Goal: Task Accomplishment & Management: Manage account settings

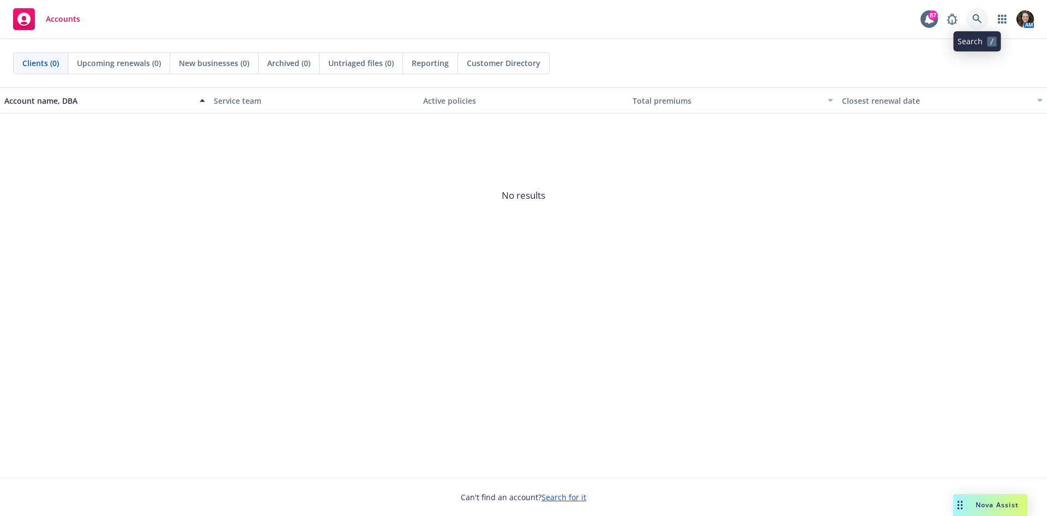
click at [978, 16] on icon at bounding box center [978, 19] width 10 height 10
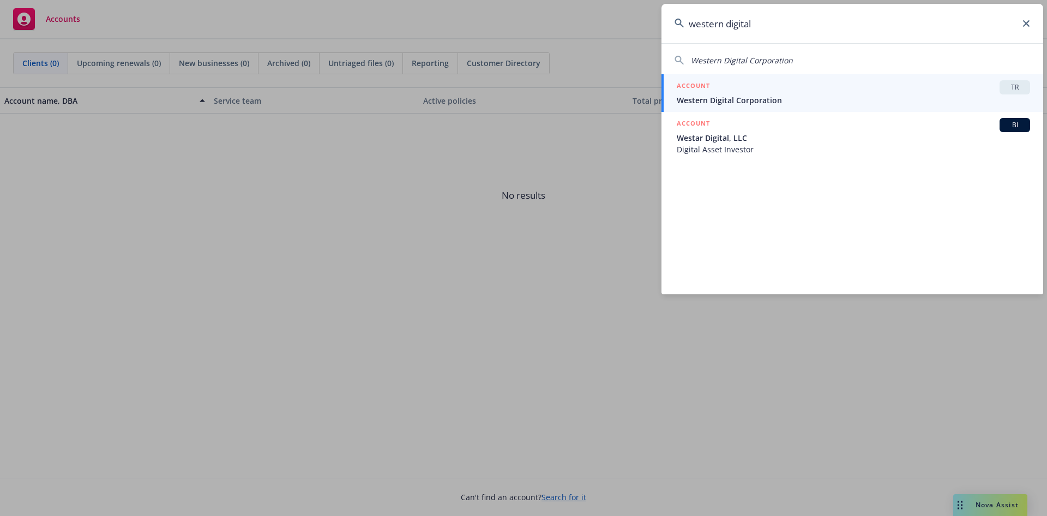
type input "western digital"
click at [815, 95] on span "Western Digital Corporation" at bounding box center [854, 99] width 354 height 11
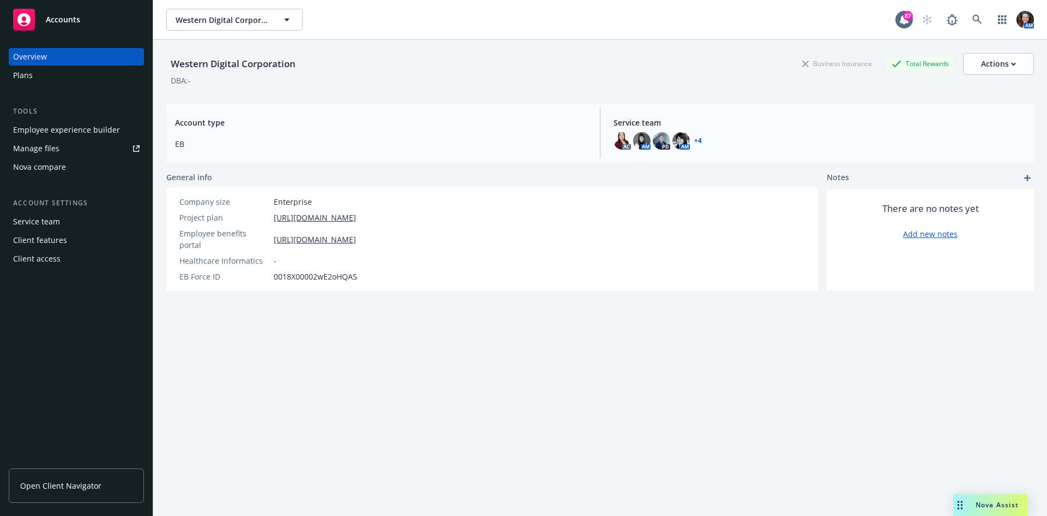
click at [42, 147] on div "Manage files" at bounding box center [36, 148] width 46 height 17
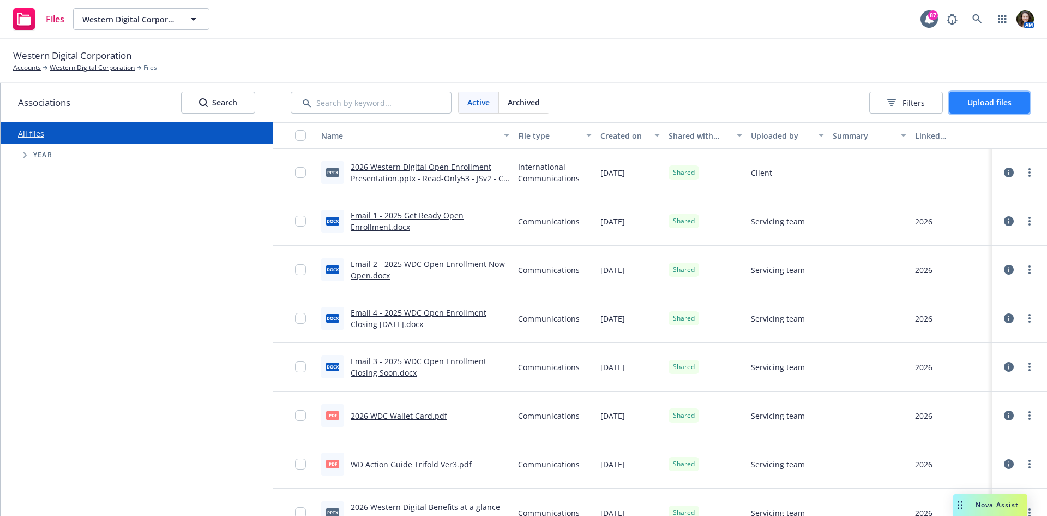
click at [991, 101] on span "Upload files" at bounding box center [990, 102] width 44 height 10
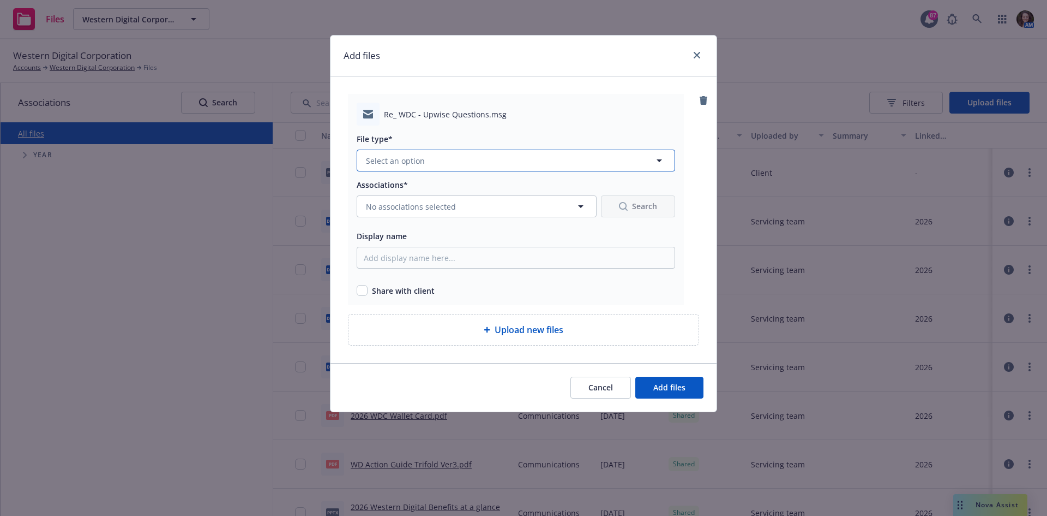
click at [454, 163] on button "Select an option" at bounding box center [516, 160] width 319 height 22
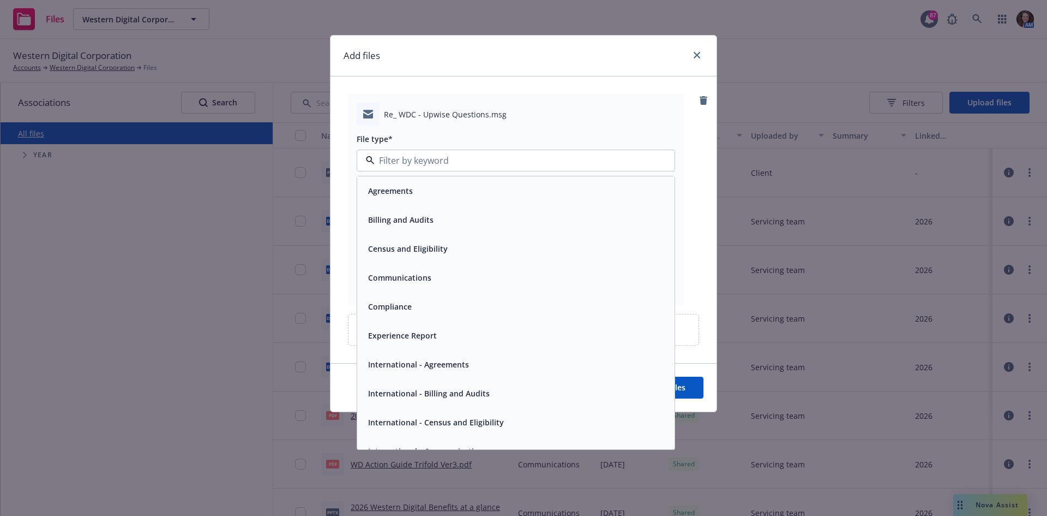
click at [421, 277] on span "Communications" at bounding box center [399, 277] width 63 height 11
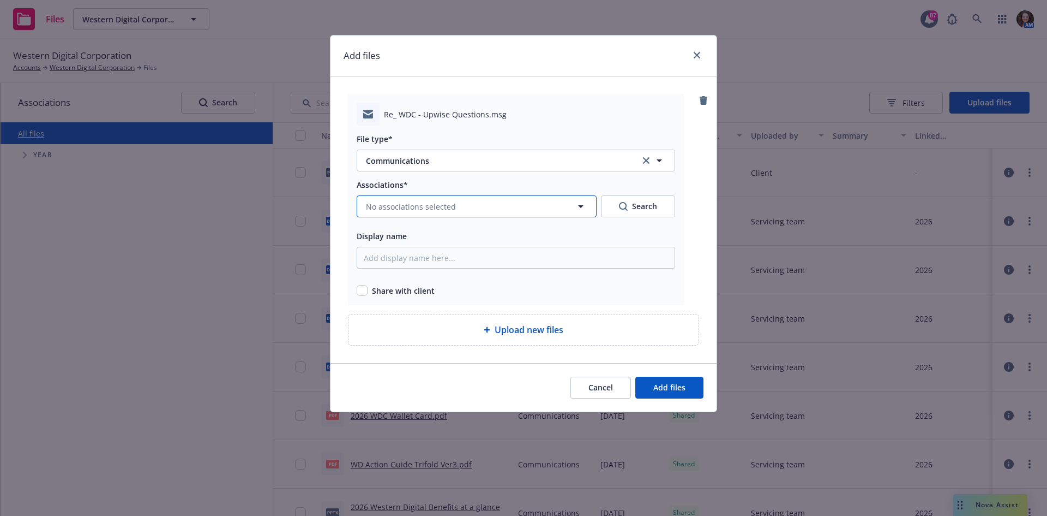
click at [452, 213] on button "No associations selected" at bounding box center [477, 206] width 240 height 22
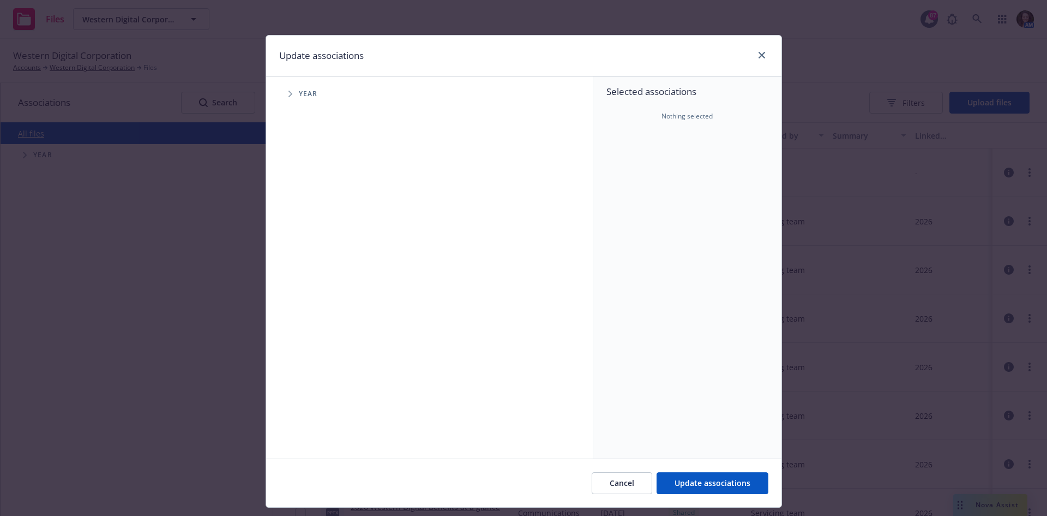
drag, startPoint x: 286, startPoint y: 91, endPoint x: 314, endPoint y: 121, distance: 40.5
click at [289, 92] on icon "Tree Example" at bounding box center [291, 94] width 4 height 7
click at [619, 478] on span "Cancel" at bounding box center [622, 482] width 25 height 10
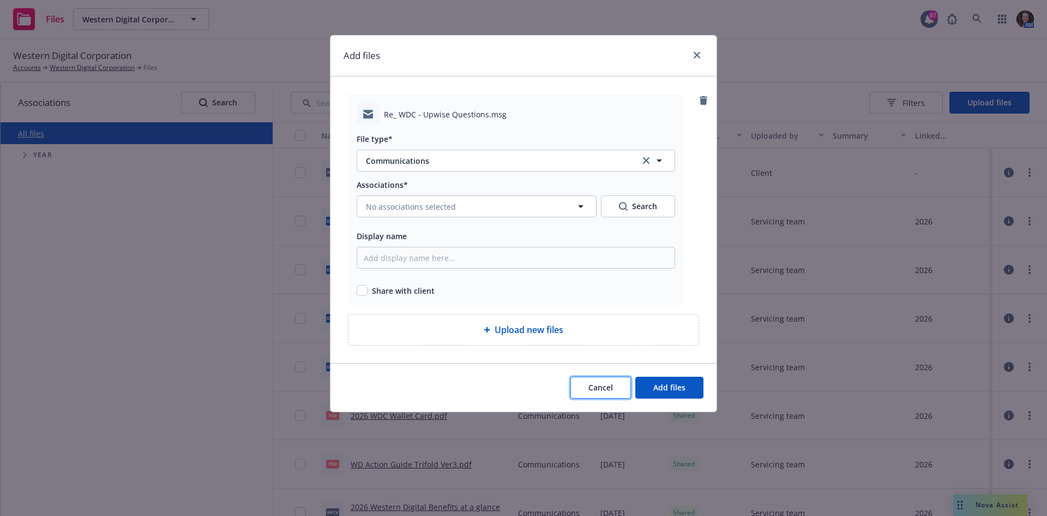
click at [614, 390] on button "Cancel" at bounding box center [601, 387] width 61 height 22
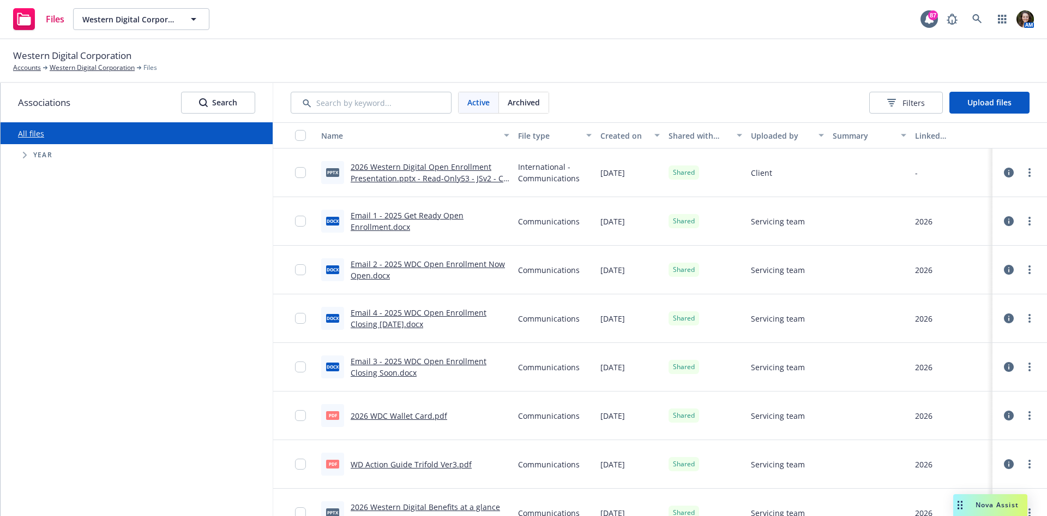
click at [184, 313] on div "All files Accessibility guide for tree Tree Example. Navigate the tree with the…" at bounding box center [137, 318] width 272 height 393
click at [170, 327] on div "All files Accessibility guide for tree Tree Example. Navigate the tree with the…" at bounding box center [137, 318] width 272 height 393
click at [147, 290] on div "All files Accessibility guide for tree Tree Example. Navigate the tree with the…" at bounding box center [137, 318] width 272 height 393
click at [223, 362] on div "All files Accessibility guide for tree Tree Example. Navigate the tree with the…" at bounding box center [137, 318] width 272 height 393
click at [823, 62] on div "Western Digital Corporation Accounts Western Digital Corporation Files" at bounding box center [523, 61] width 1021 height 24
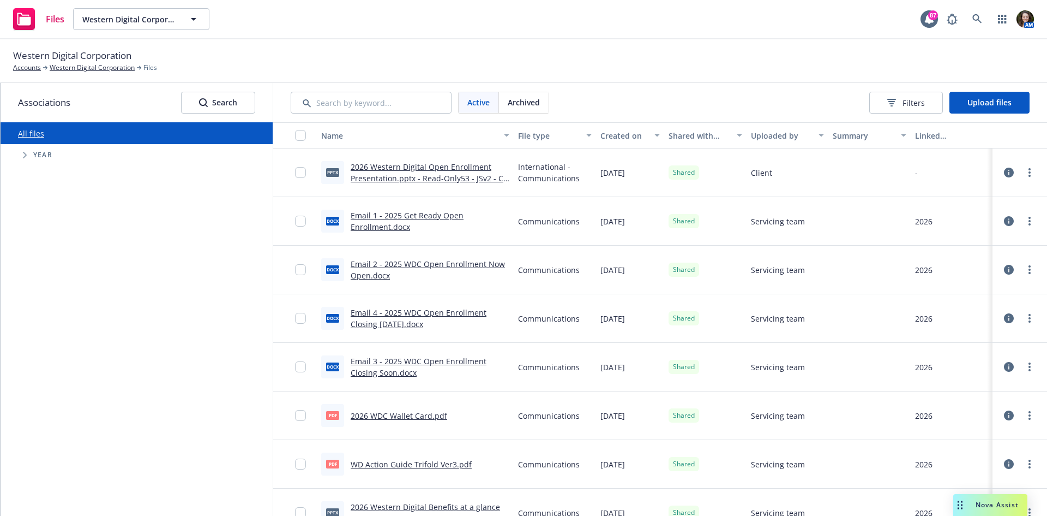
click at [601, 136] on div "Created on" at bounding box center [624, 135] width 47 height 11
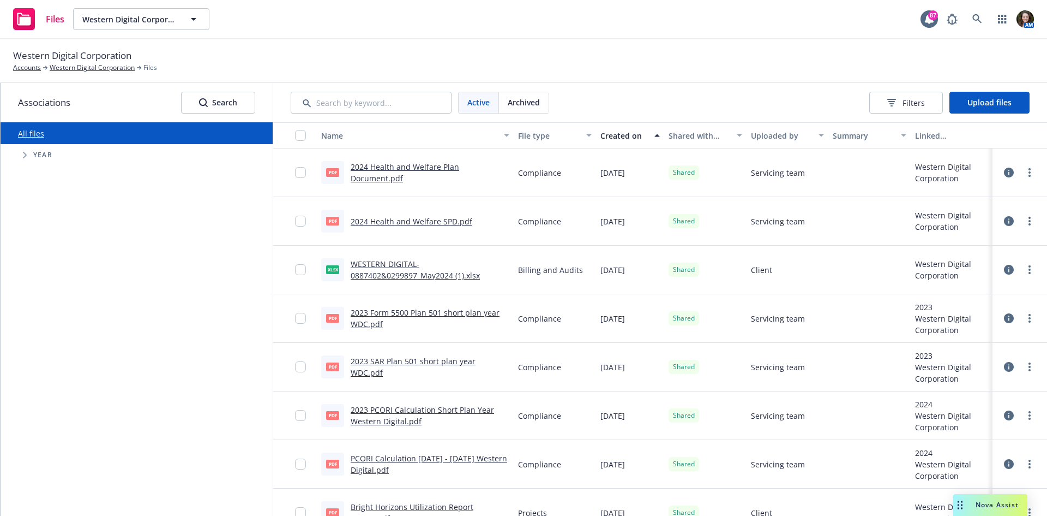
click at [626, 134] on div "Created on" at bounding box center [624, 135] width 47 height 11
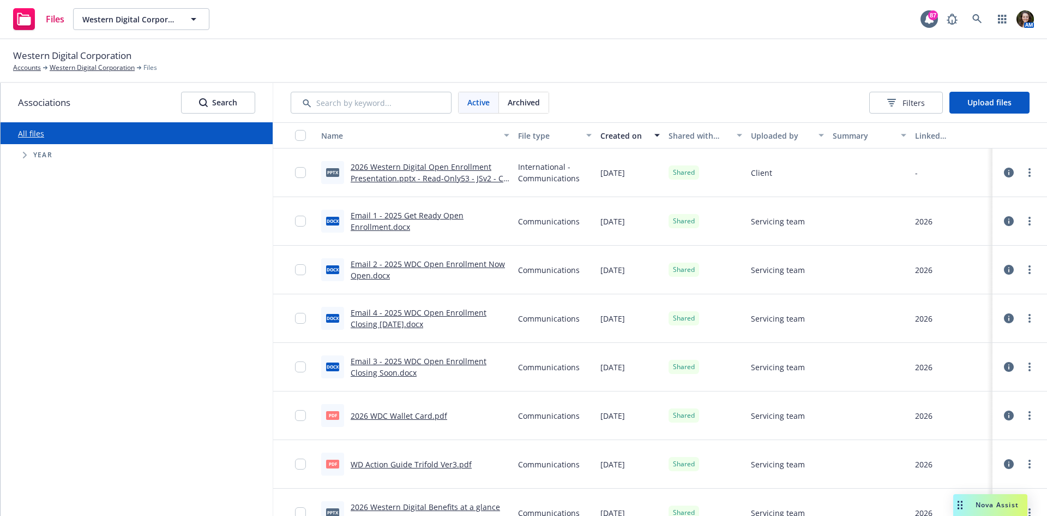
click at [433, 166] on link "2026 Western Digital Open Enrollment Presentation.pptx - Read-Only53 - JSv2 - C…" at bounding box center [430, 177] width 158 height 33
